Goal: Transaction & Acquisition: Book appointment/travel/reservation

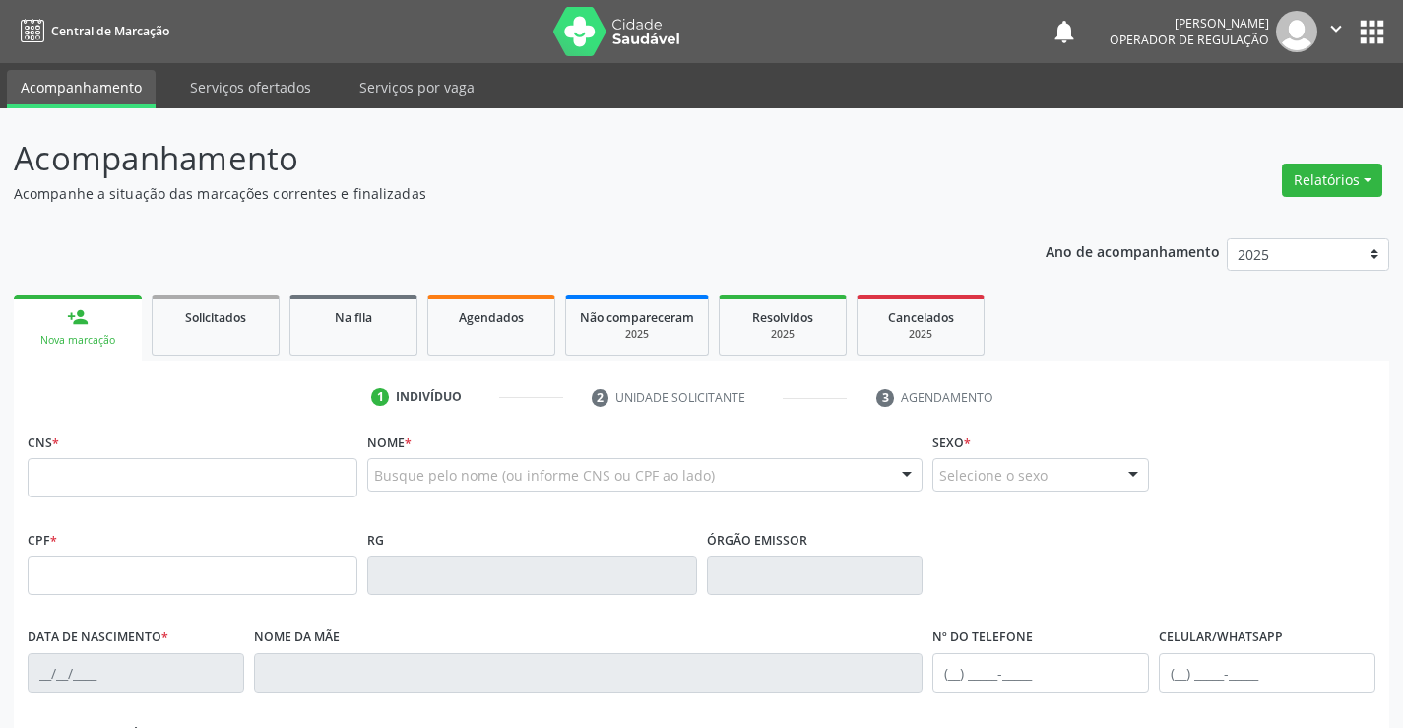
click at [193, 448] on div "CNS *" at bounding box center [193, 462] width 330 height 70
click at [190, 475] on input "text" at bounding box center [193, 477] width 330 height 39
paste input "704 2062 2554 3886"
type input "704 2062 2554 3886"
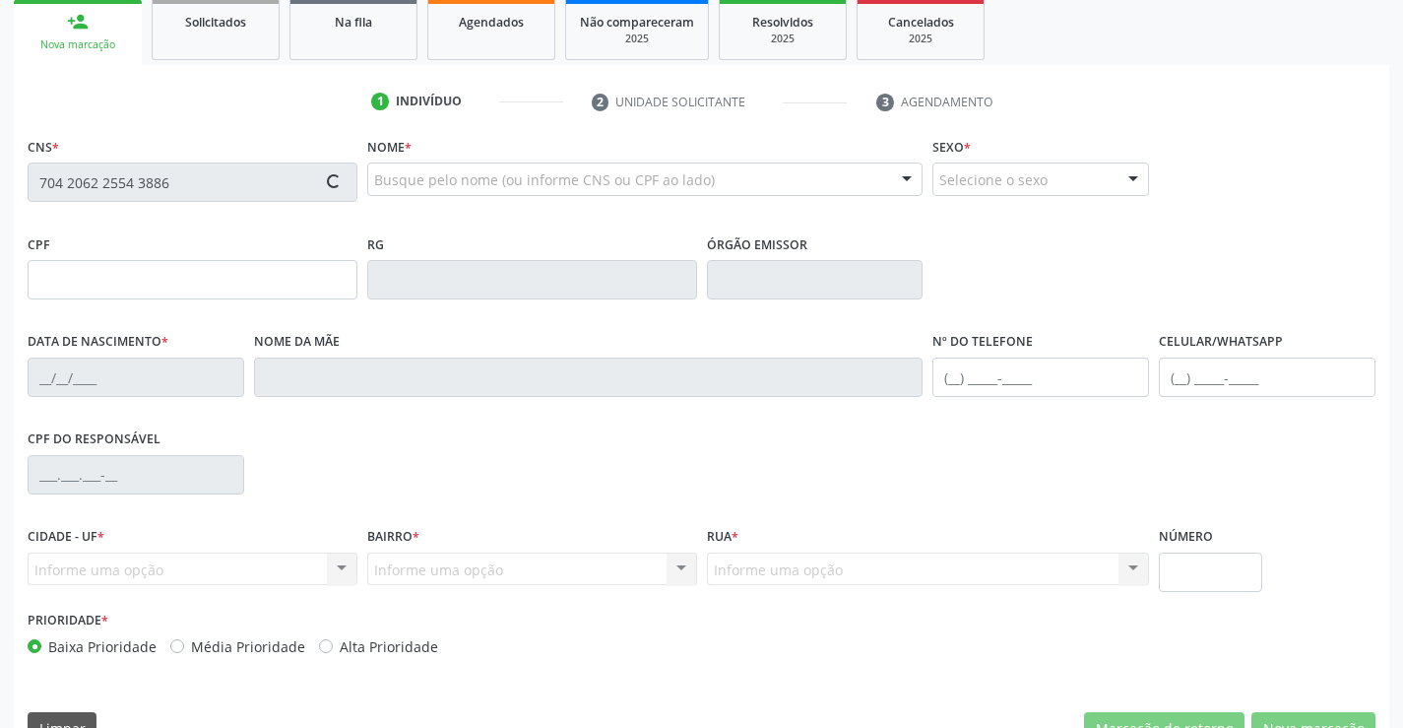
type input "0979957893"
type input "[DATE]"
type input "[PHONE_NUMBER]"
type input "018.642.635-63"
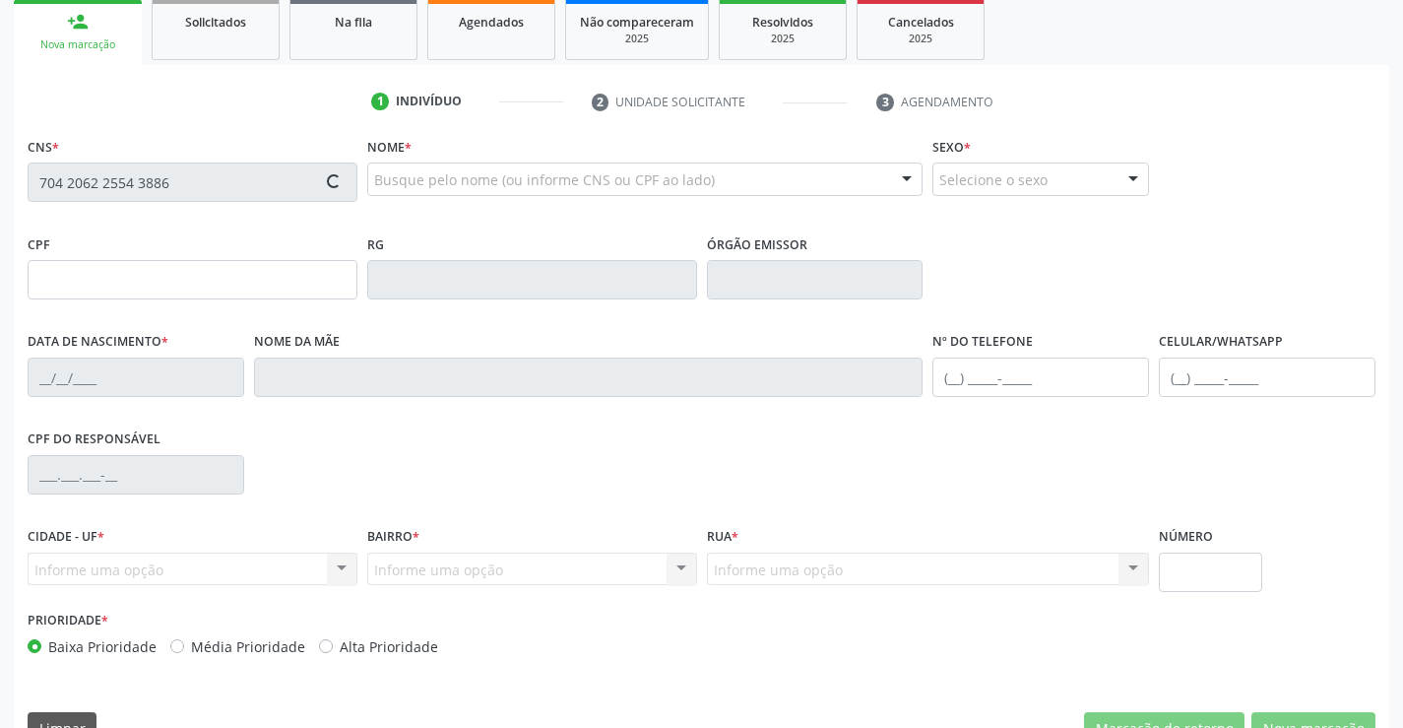
type input "S/N"
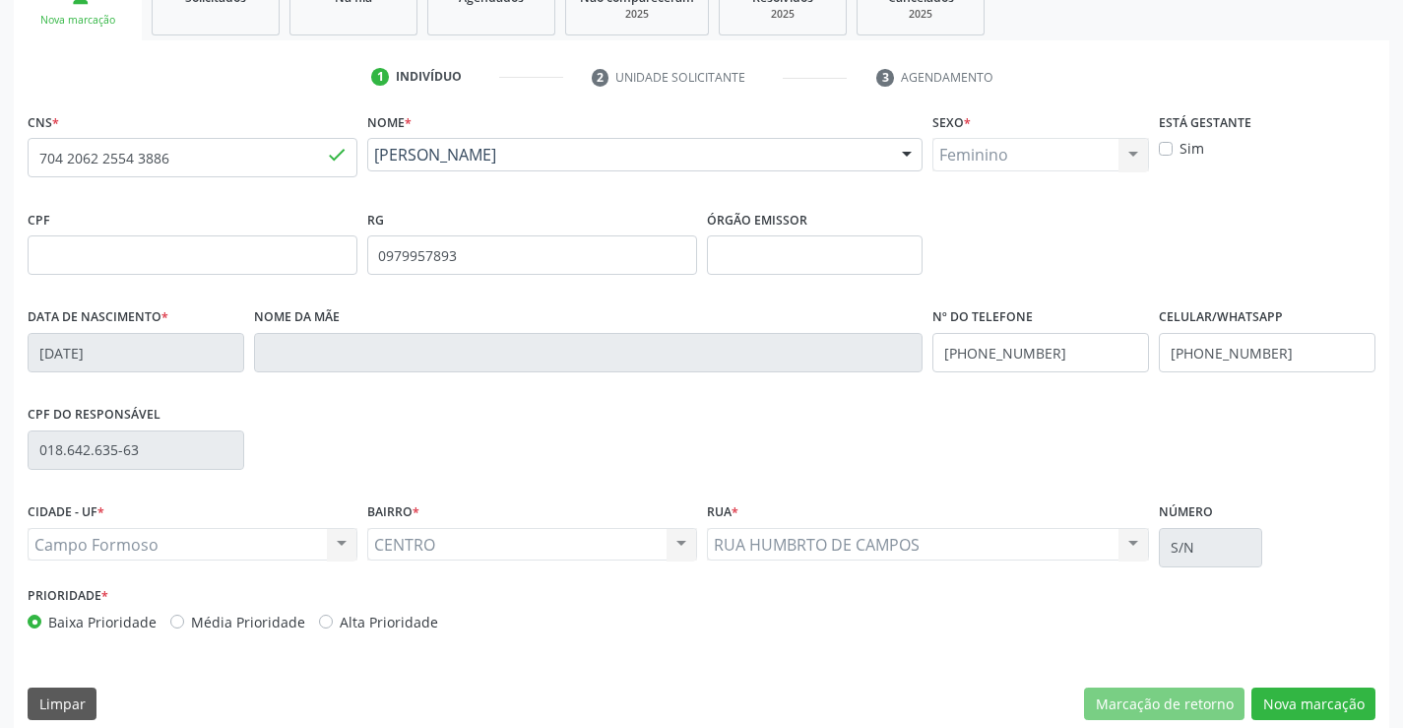
scroll to position [340, 0]
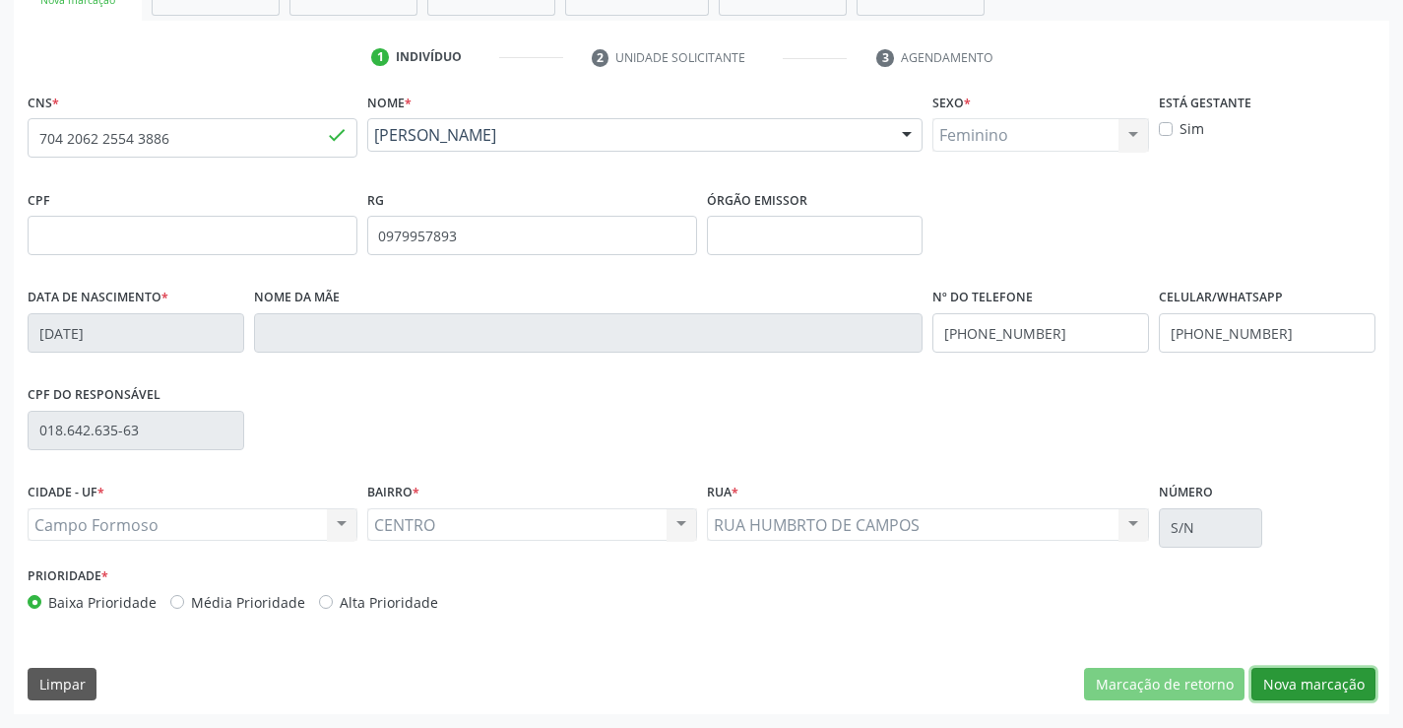
click at [1283, 677] on button "Nova marcação" at bounding box center [1314, 684] width 124 height 33
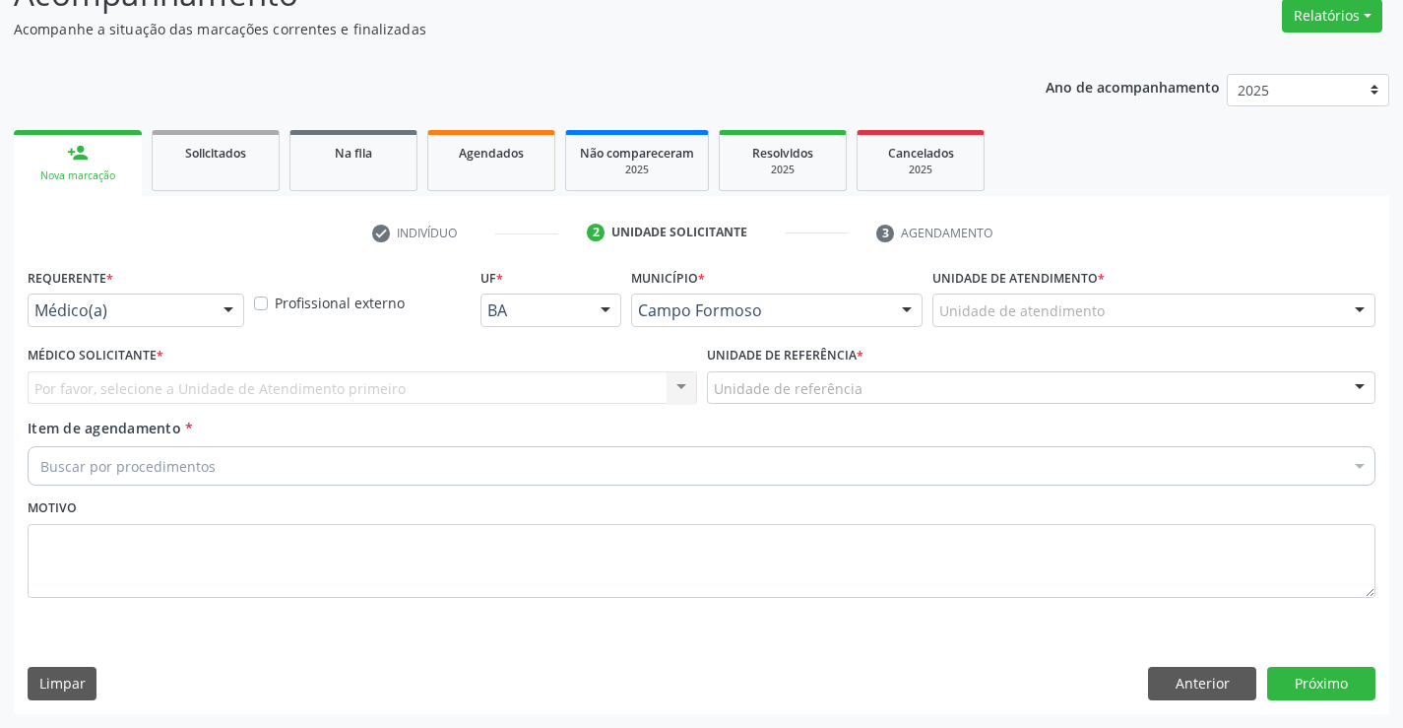
click at [219, 307] on div at bounding box center [229, 310] width 30 height 33
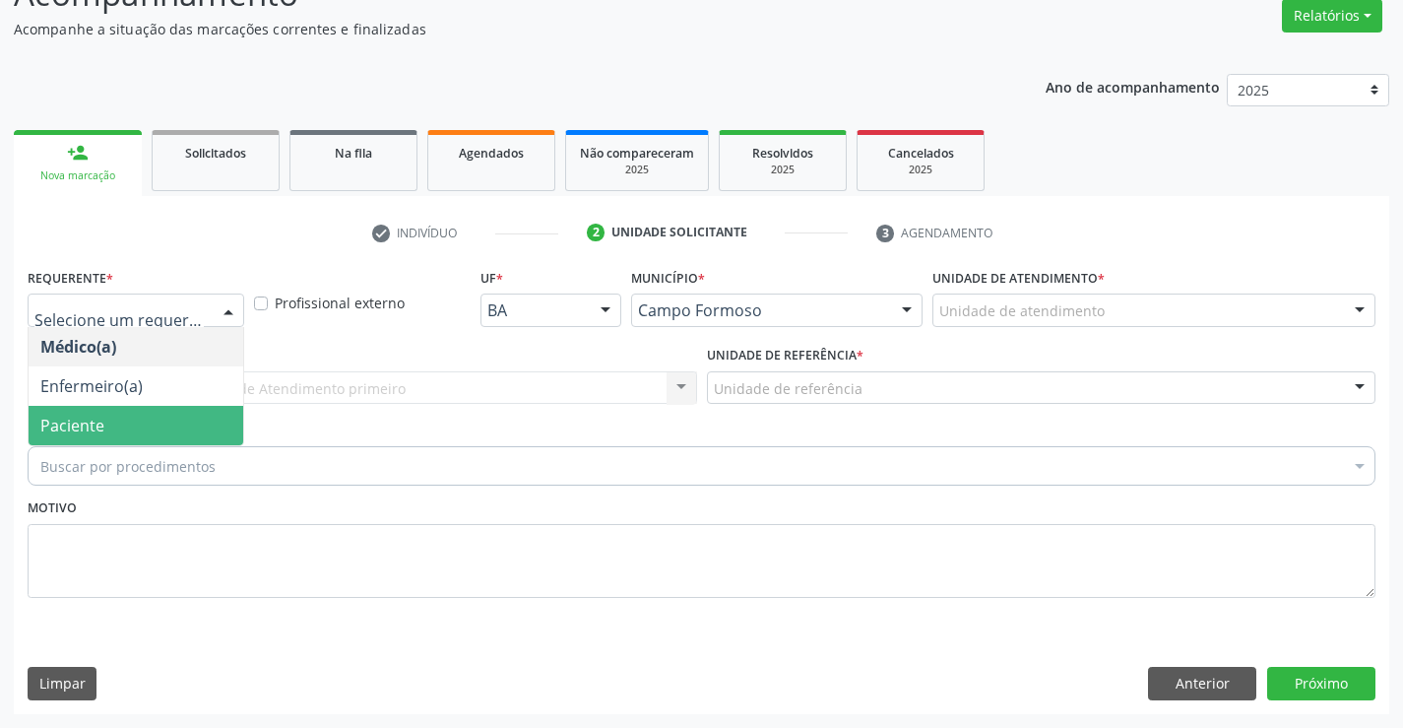
click at [179, 414] on span "Paciente" at bounding box center [136, 425] width 215 height 39
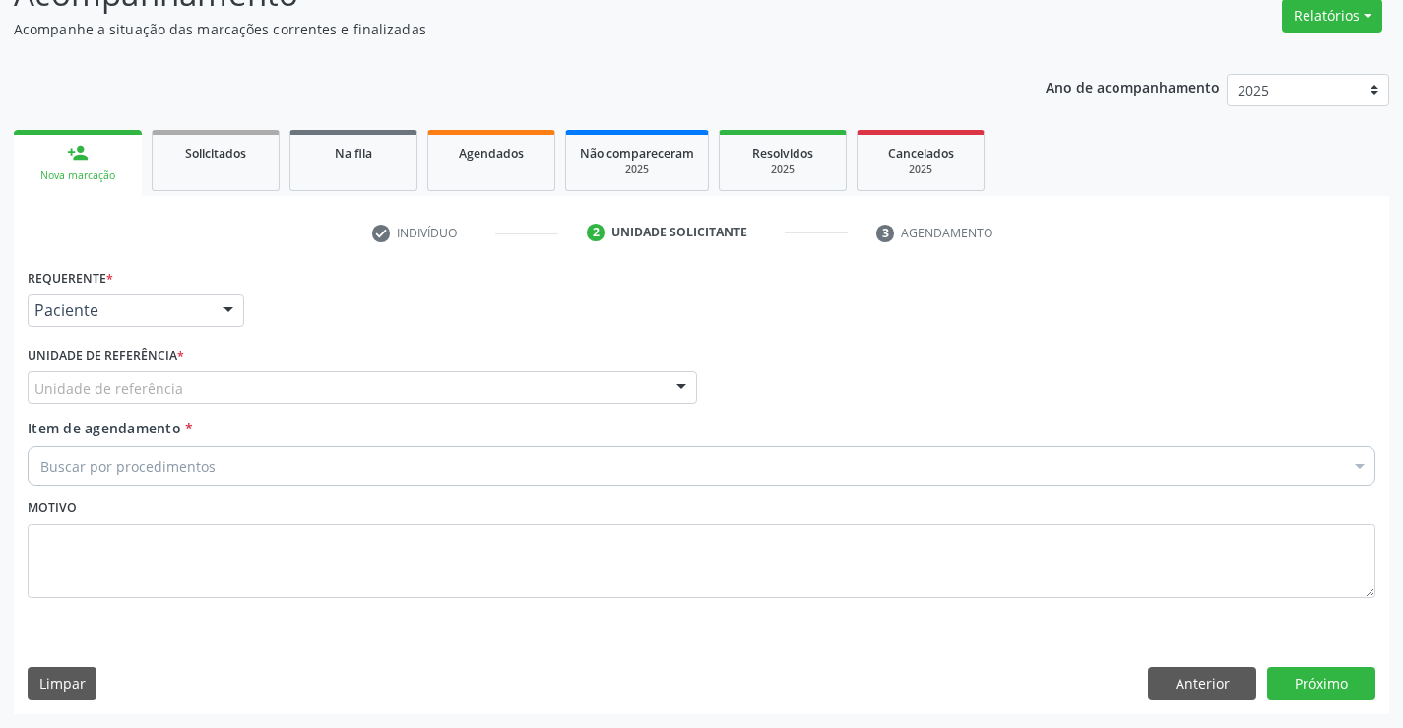
drag, startPoint x: 319, startPoint y: 385, endPoint x: 322, endPoint y: 423, distance: 38.5
click at [319, 395] on div "Unidade de referência" at bounding box center [363, 387] width 670 height 33
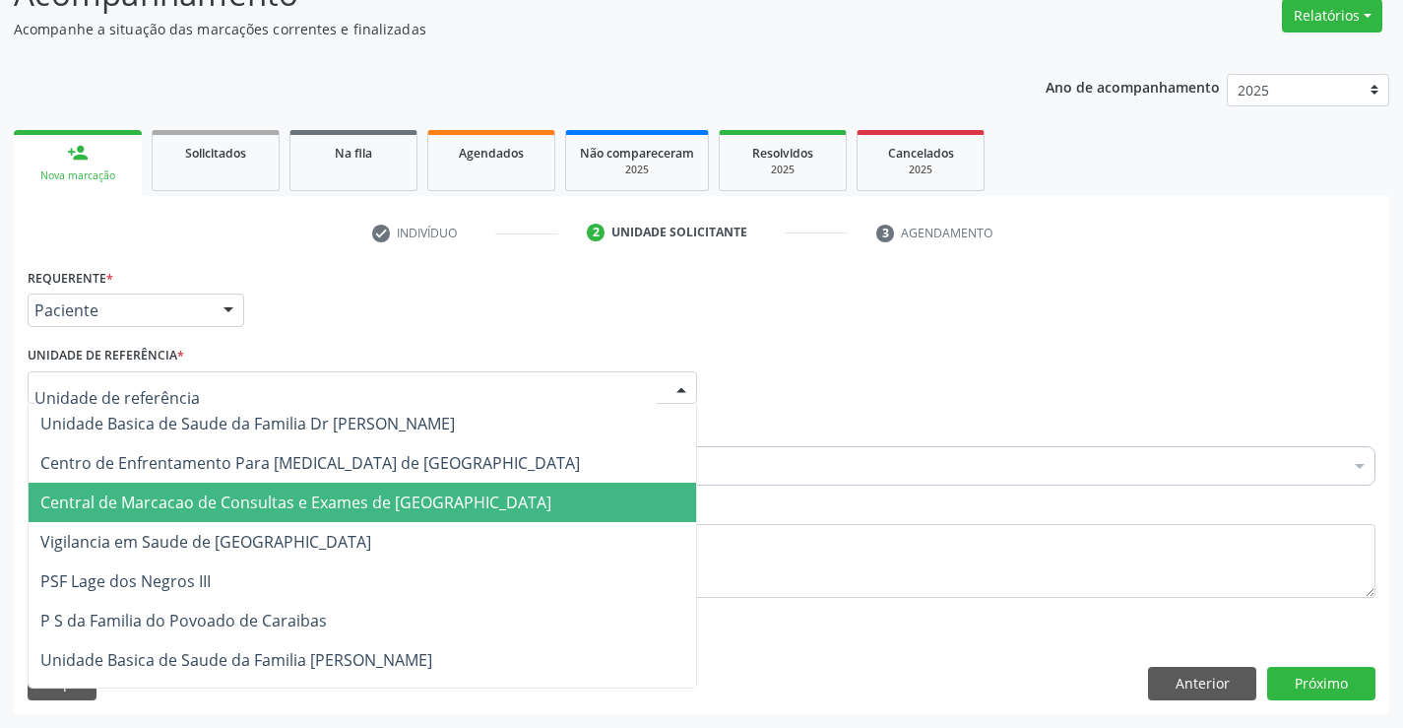
click at [356, 492] on span "Central de Marcacao de Consultas e Exames de [GEOGRAPHIC_DATA]" at bounding box center [295, 502] width 511 height 22
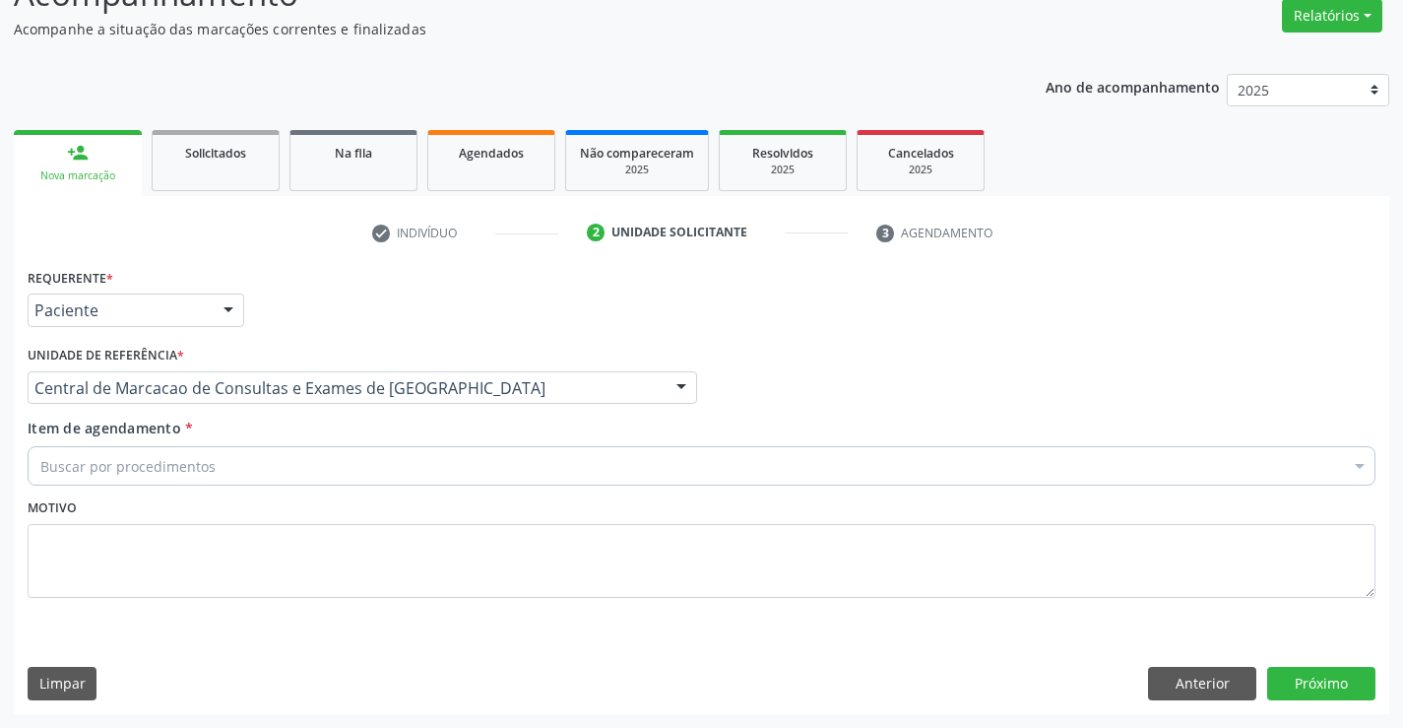
click at [428, 461] on div "Buscar por procedimentos" at bounding box center [702, 465] width 1348 height 39
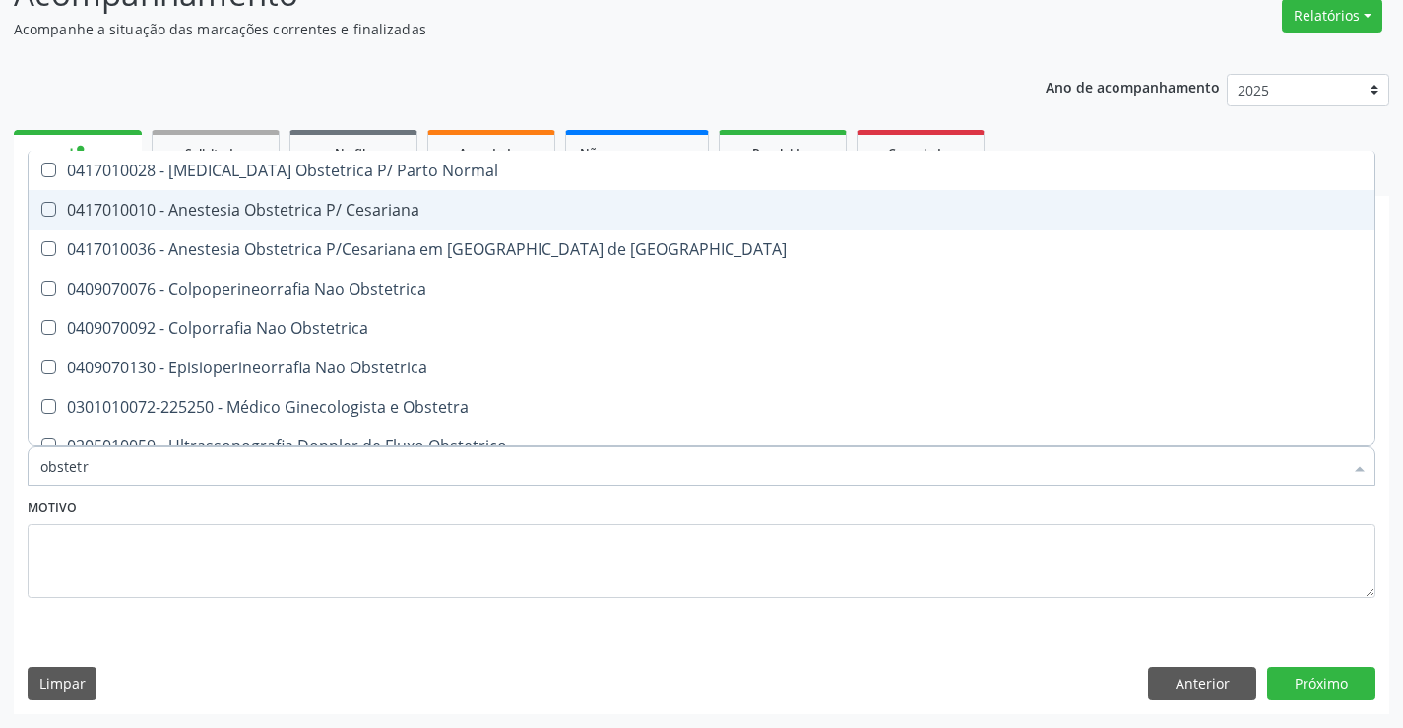
type input "obstetra"
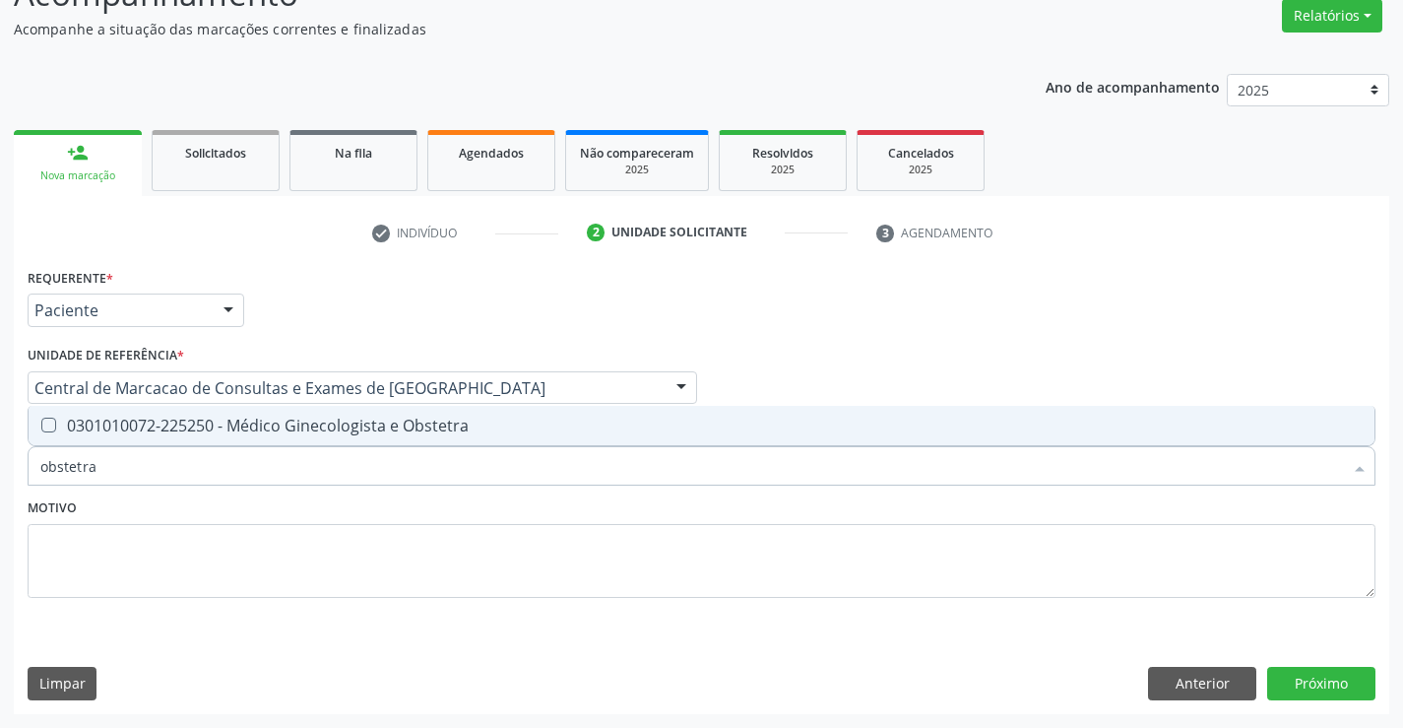
drag, startPoint x: 361, startPoint y: 415, endPoint x: 439, endPoint y: 382, distance: 84.3
click at [359, 418] on div "0301010072-225250 - Médico Ginecologista e Obstetra" at bounding box center [701, 426] width 1323 height 16
checkbox Obstetra "true"
click at [1333, 681] on button "Próximo" at bounding box center [1321, 683] width 108 height 33
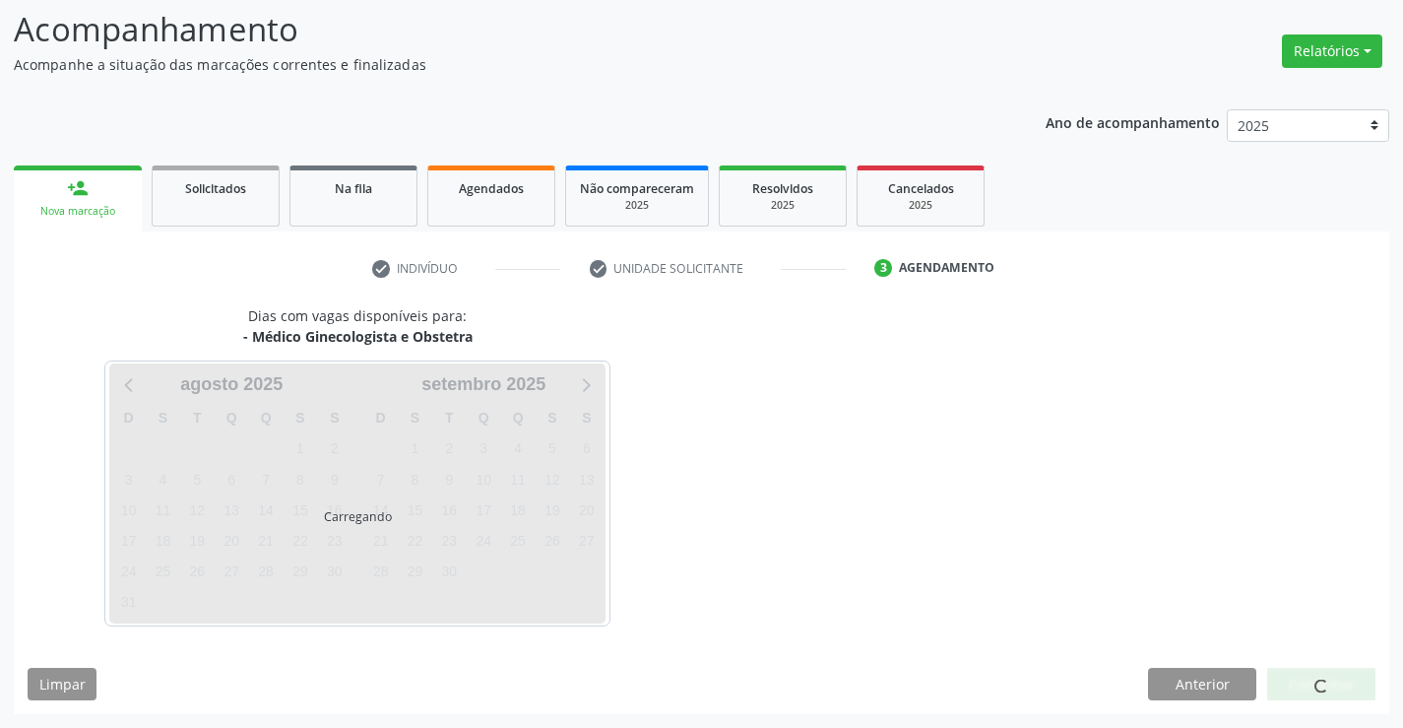
scroll to position [129, 0]
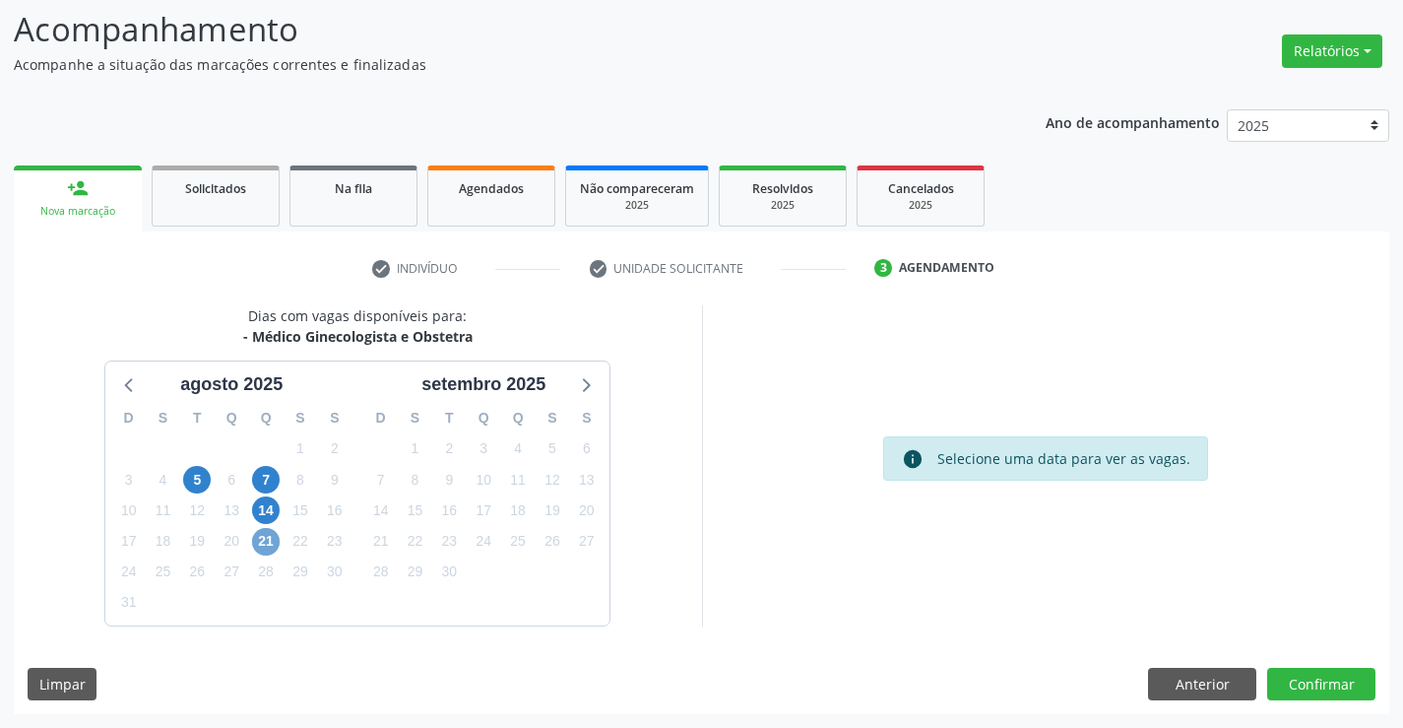
click at [263, 531] on span "21" at bounding box center [266, 542] width 28 height 28
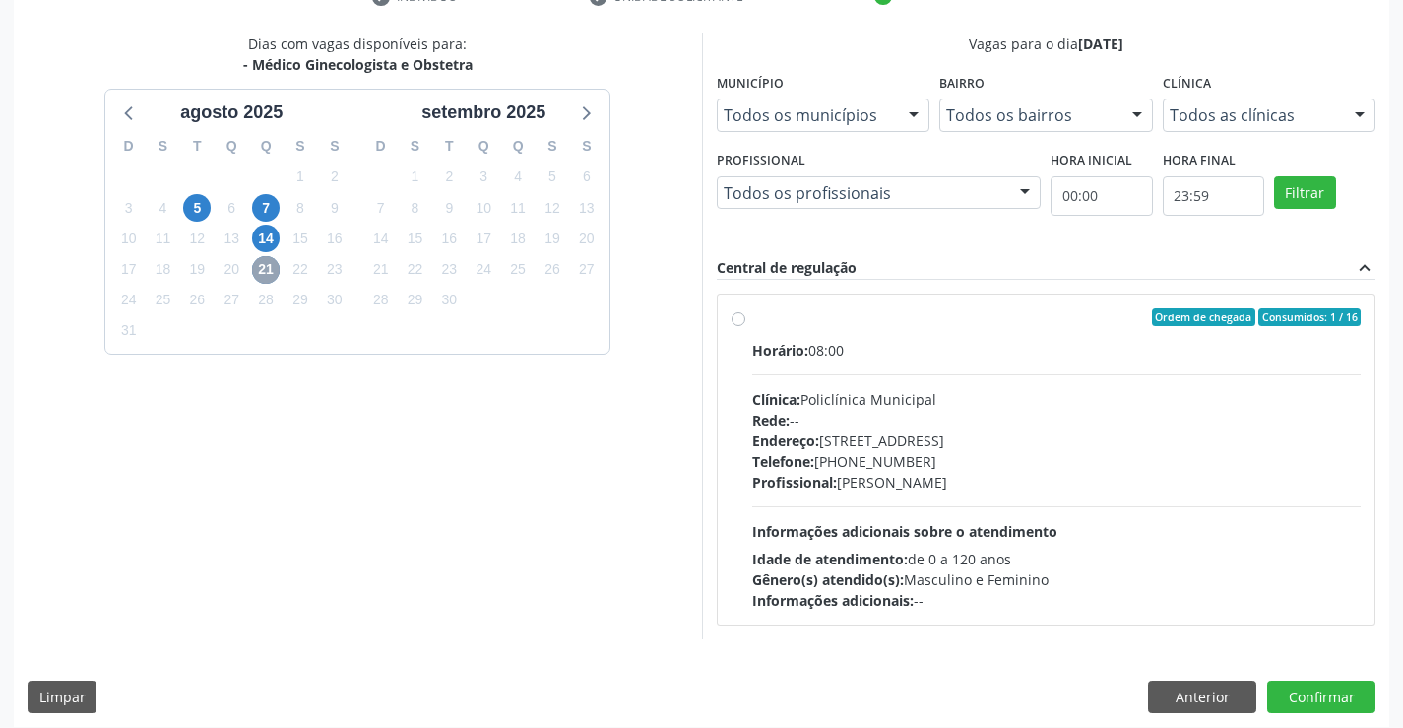
scroll to position [414, 0]
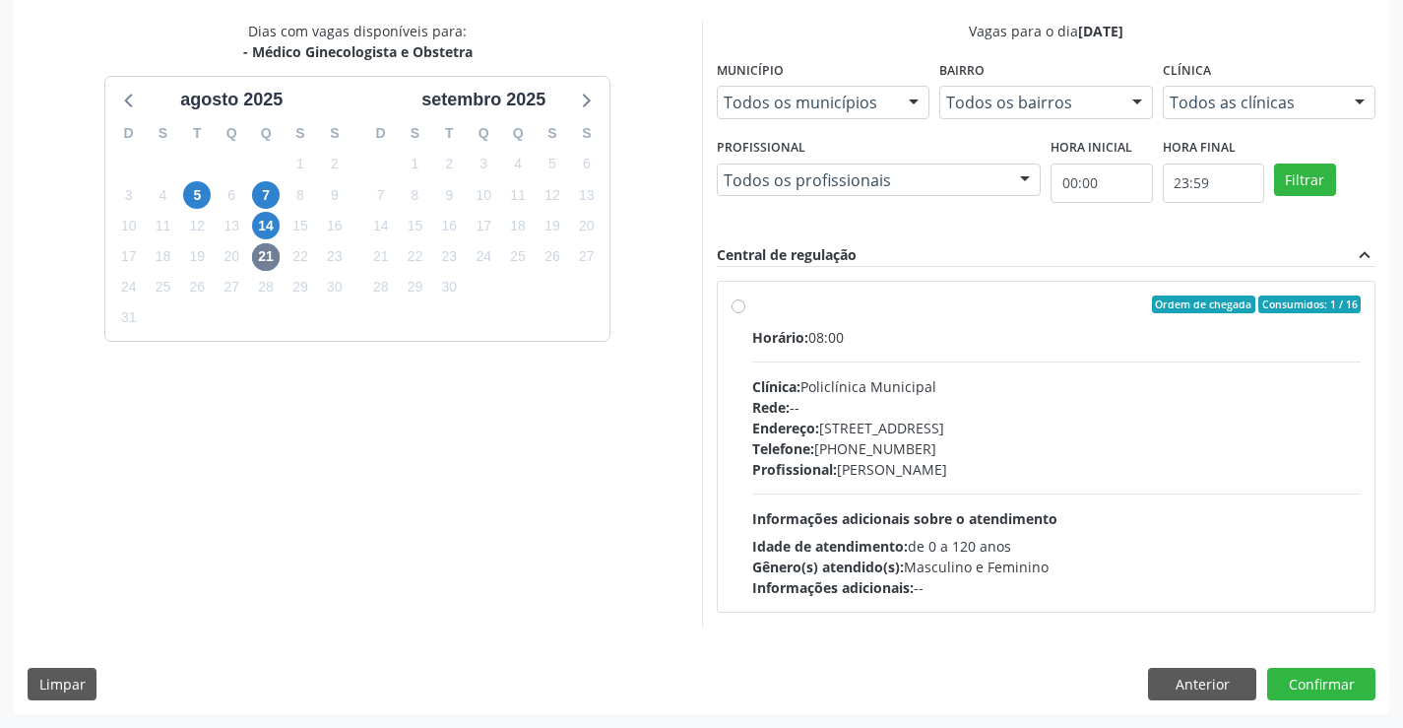
click at [913, 452] on div "Telefone: [PHONE_NUMBER]" at bounding box center [1057, 448] width 610 height 21
click at [745, 313] on input "Ordem de chegada Consumidos: 1 / 16 Horário: 08:00 Clínica: Policlínica Municip…" at bounding box center [739, 304] width 14 height 18
radio input "true"
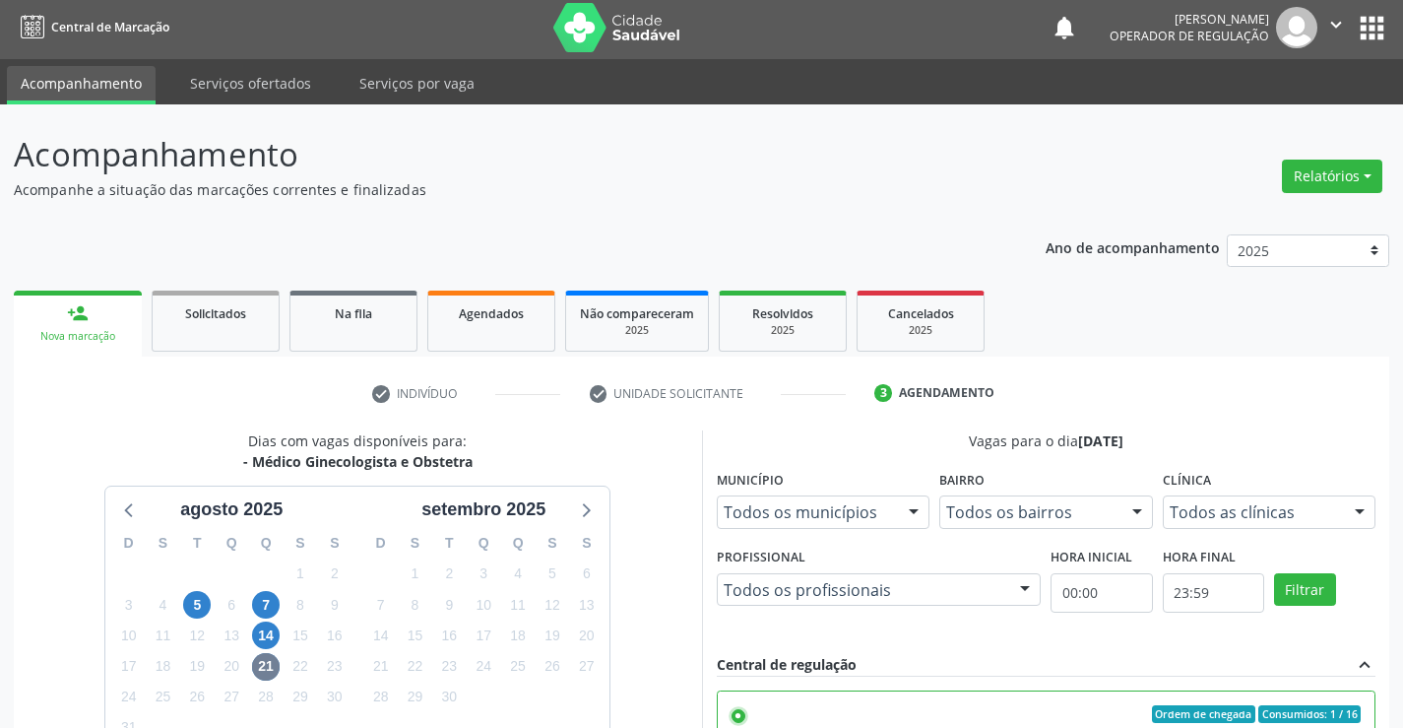
scroll to position [0, 0]
